Goal: Information Seeking & Learning: Compare options

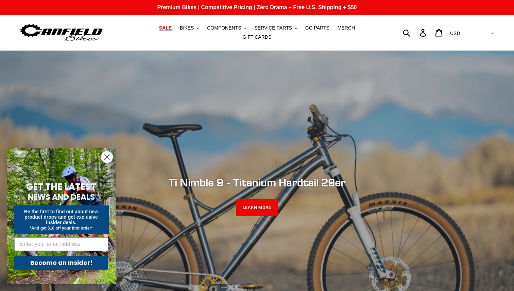
click at [156, 33] on link "SALE" at bounding box center [165, 27] width 19 height 9
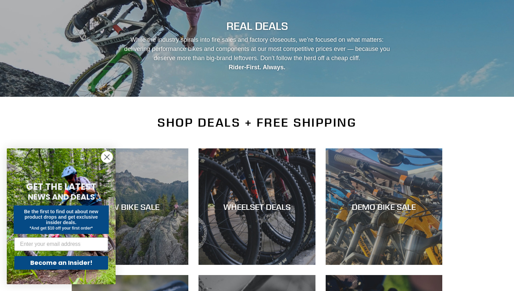
scroll to position [82, 0]
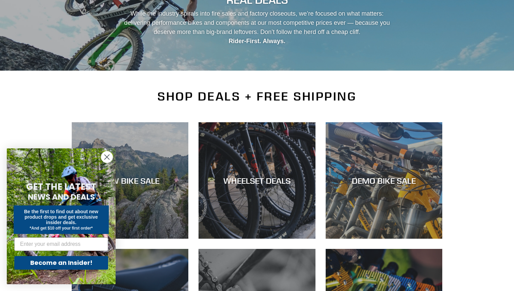
click at [111, 156] on circle "Close dialog" at bounding box center [106, 156] width 11 height 11
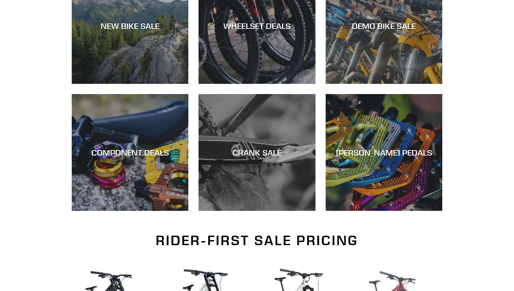
scroll to position [143, 0]
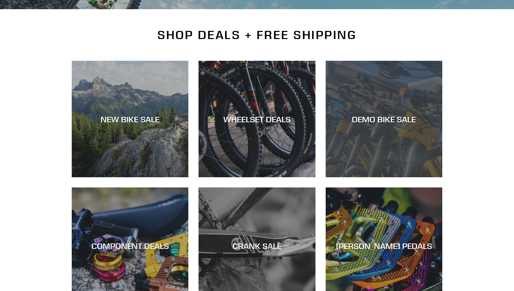
click at [393, 177] on div "DEMO BIKE SALE" at bounding box center [383, 177] width 117 height 0
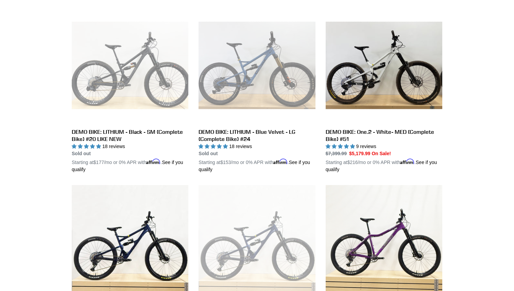
scroll to position [445, 0]
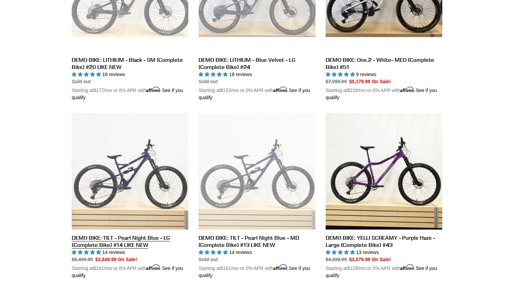
click at [166, 176] on link "DEMO BIKE: TILT - Pearl Night Blue - LG (Complete Bike) #14 LIKE NEW" at bounding box center [130, 196] width 117 height 166
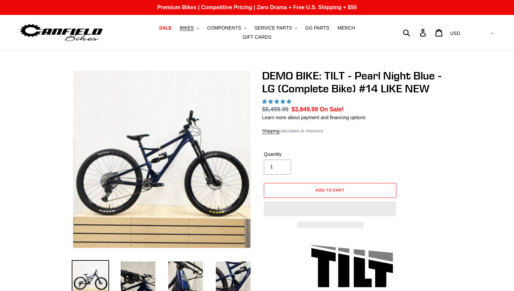
select select "highest-rating"
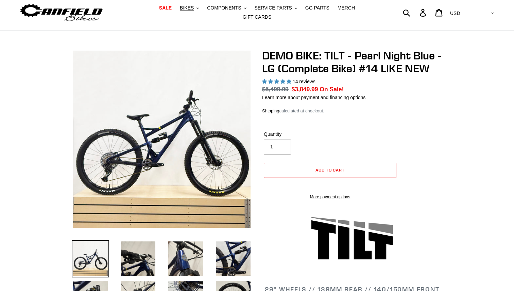
scroll to position [30, 0]
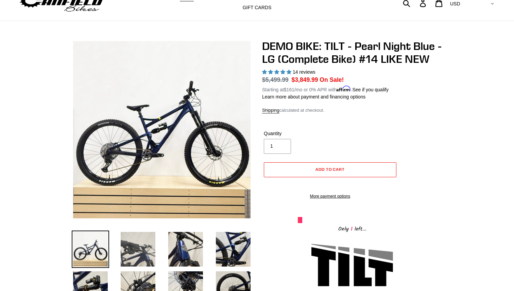
click at [128, 236] on img at bounding box center [137, 249] width 37 height 37
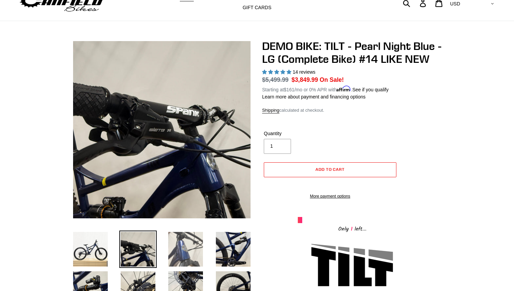
click at [184, 244] on img at bounding box center [185, 249] width 37 height 37
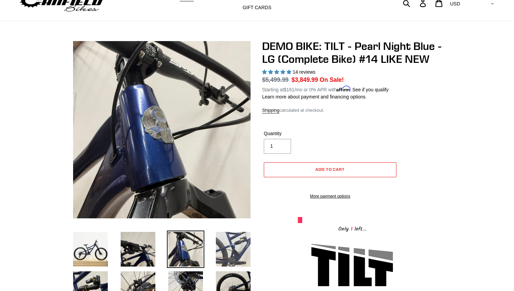
click at [235, 257] on img at bounding box center [232, 249] width 37 height 37
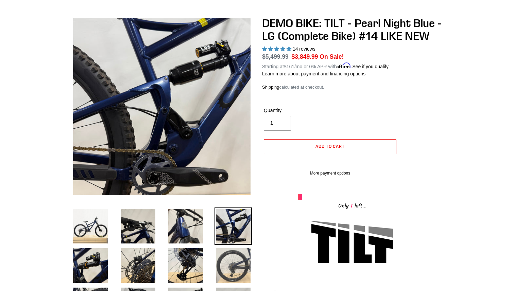
scroll to position [64, 0]
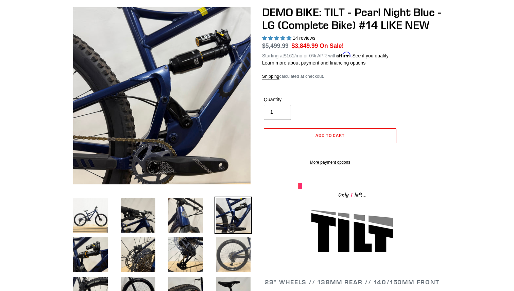
click at [226, 261] on img at bounding box center [232, 254] width 37 height 37
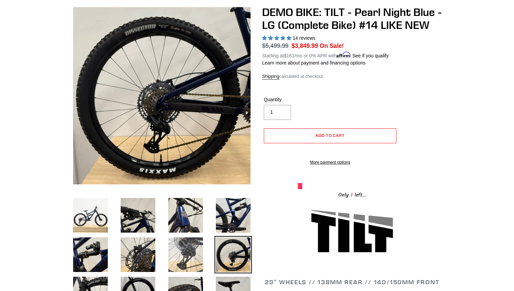
click at [184, 248] on img at bounding box center [185, 254] width 37 height 37
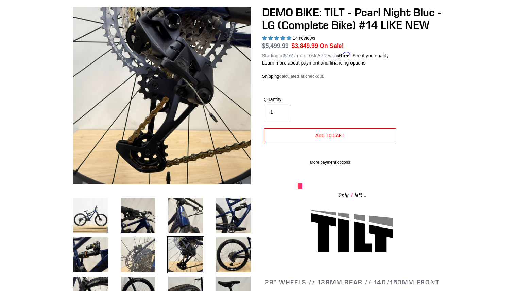
click at [144, 246] on img at bounding box center [137, 254] width 37 height 37
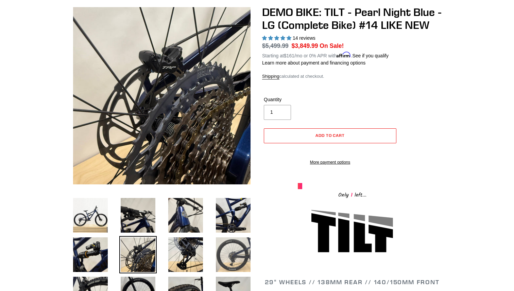
click at [223, 246] on img at bounding box center [232, 254] width 37 height 37
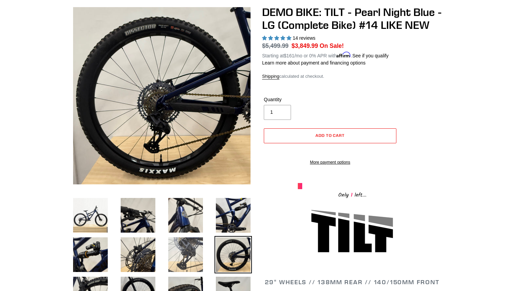
click at [191, 247] on img at bounding box center [185, 254] width 37 height 37
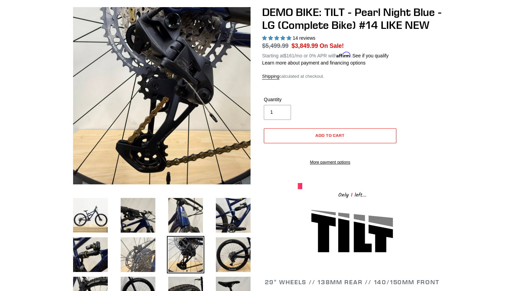
click at [153, 249] on img at bounding box center [137, 254] width 37 height 37
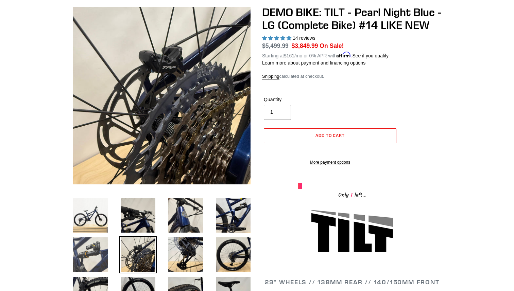
click at [95, 249] on img at bounding box center [90, 254] width 37 height 37
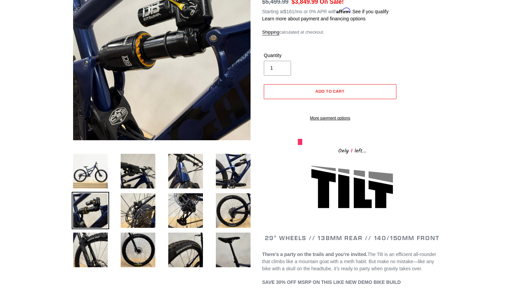
scroll to position [107, 0]
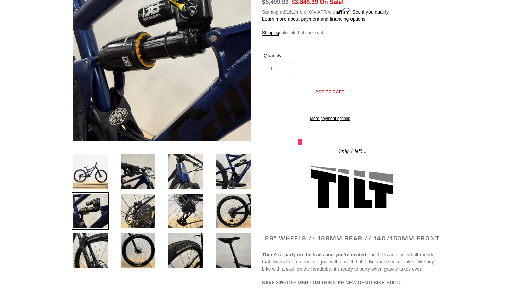
click at [95, 249] on img at bounding box center [90, 250] width 37 height 37
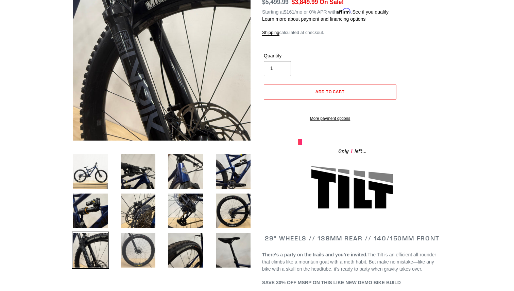
click at [134, 249] on img at bounding box center [137, 250] width 37 height 37
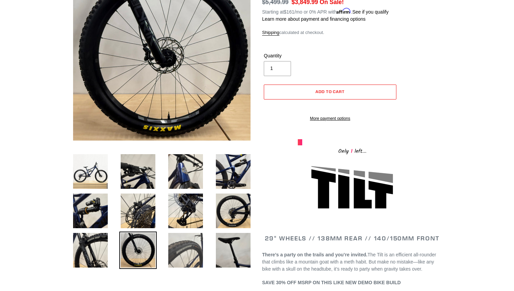
click at [168, 254] on img at bounding box center [185, 250] width 37 height 37
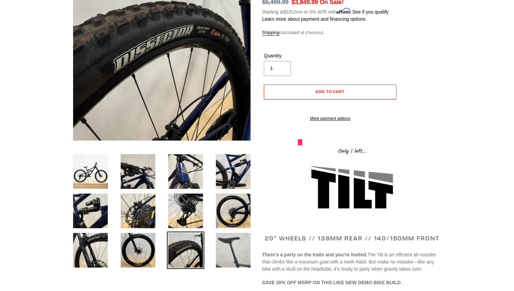
click at [223, 253] on img at bounding box center [232, 250] width 37 height 37
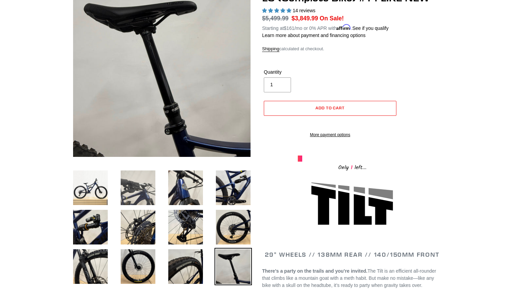
scroll to position [93, 0]
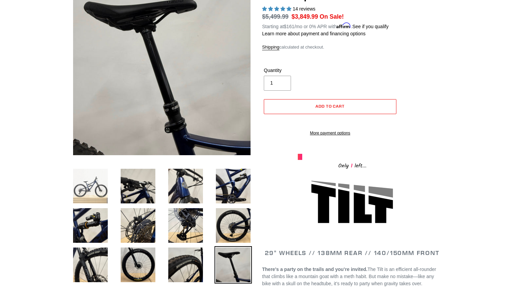
click at [102, 186] on img at bounding box center [90, 185] width 37 height 37
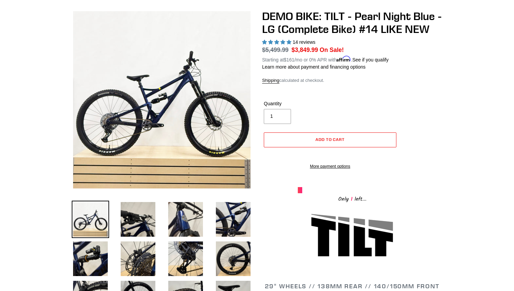
scroll to position [58, 0]
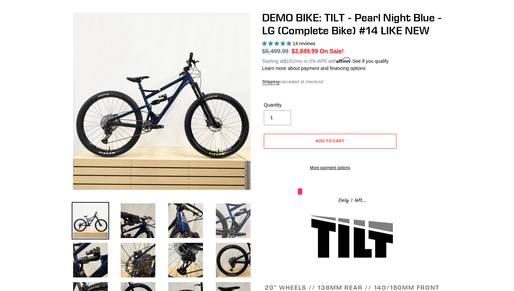
click at [234, 216] on img at bounding box center [232, 220] width 37 height 37
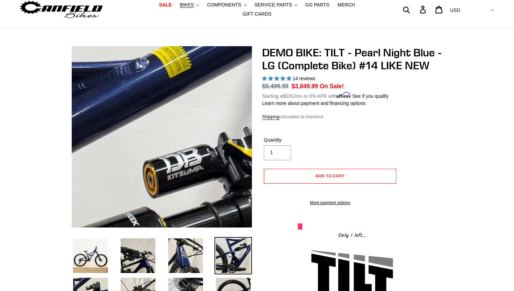
scroll to position [0, 0]
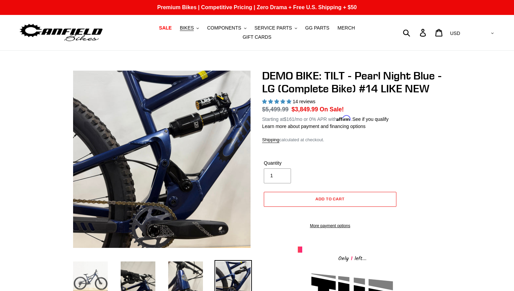
click at [92, 270] on img at bounding box center [90, 278] width 37 height 37
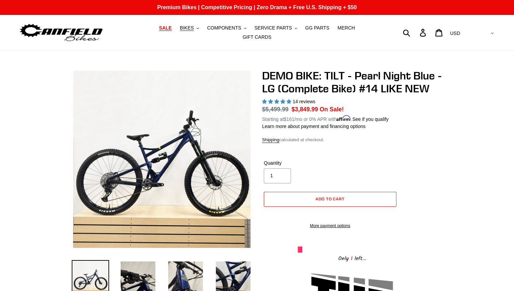
click at [159, 31] on span "SALE" at bounding box center [165, 28] width 13 height 6
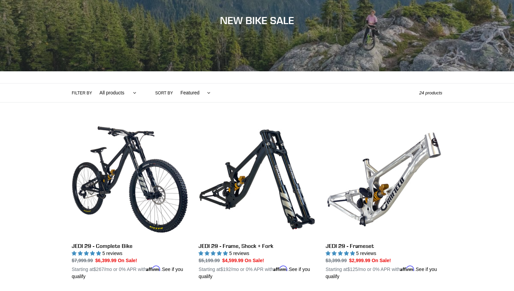
scroll to position [89, 0]
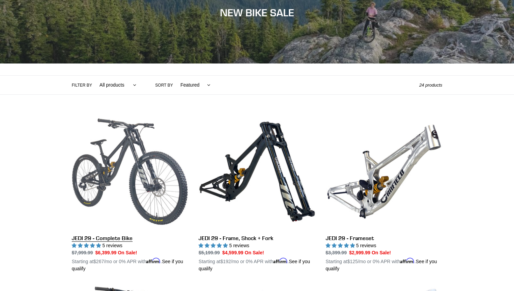
click at [155, 169] on link "JEDI 29 - Complete Bike" at bounding box center [130, 192] width 117 height 159
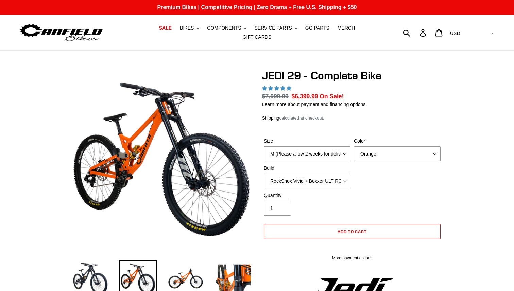
select select "highest-rating"
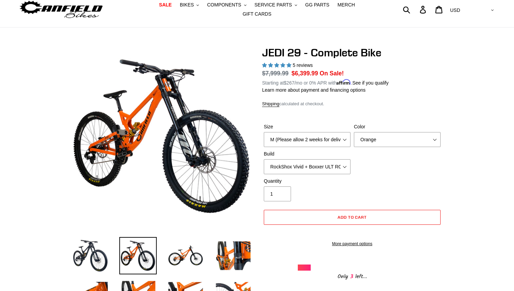
scroll to position [30, 0]
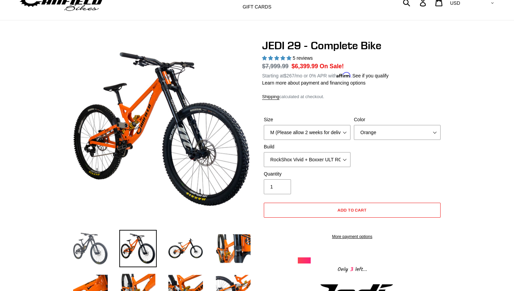
click at [98, 238] on img at bounding box center [90, 248] width 37 height 37
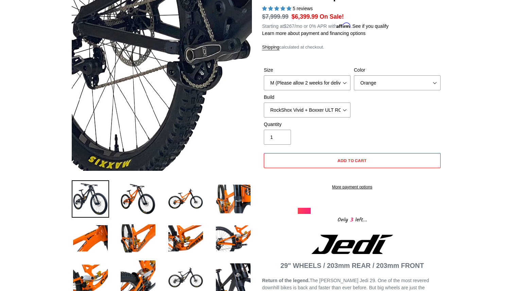
scroll to position [89, 0]
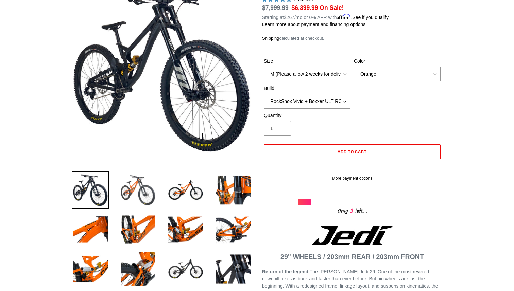
click at [136, 184] on img at bounding box center [137, 190] width 37 height 37
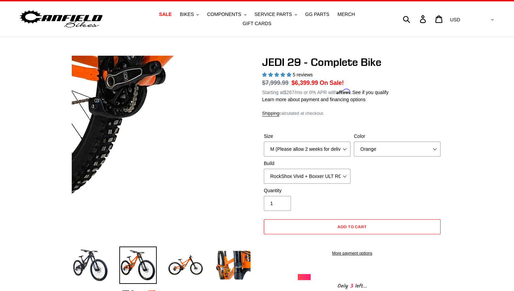
scroll to position [12, 0]
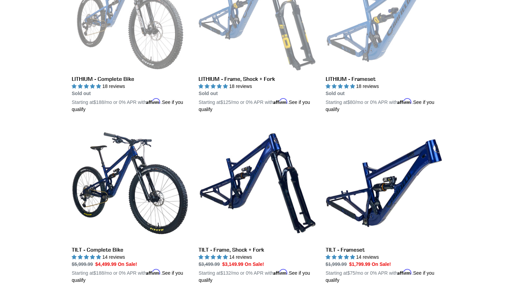
scroll to position [960, 0]
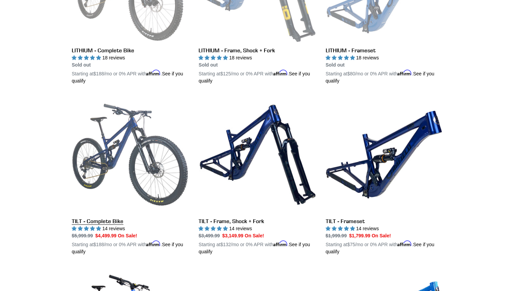
click at [143, 140] on link "TILT - Complete Bike" at bounding box center [130, 175] width 117 height 159
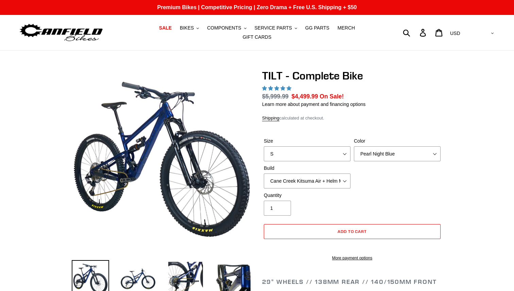
select select "highest-rating"
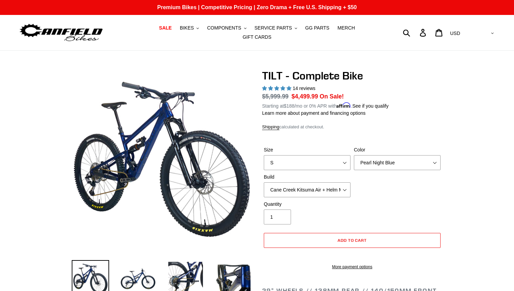
click at [72, 156] on img at bounding box center [420, 160] width 696 height 696
click at [139, 266] on img at bounding box center [137, 278] width 37 height 37
